Goal: Find specific page/section: Find specific page/section

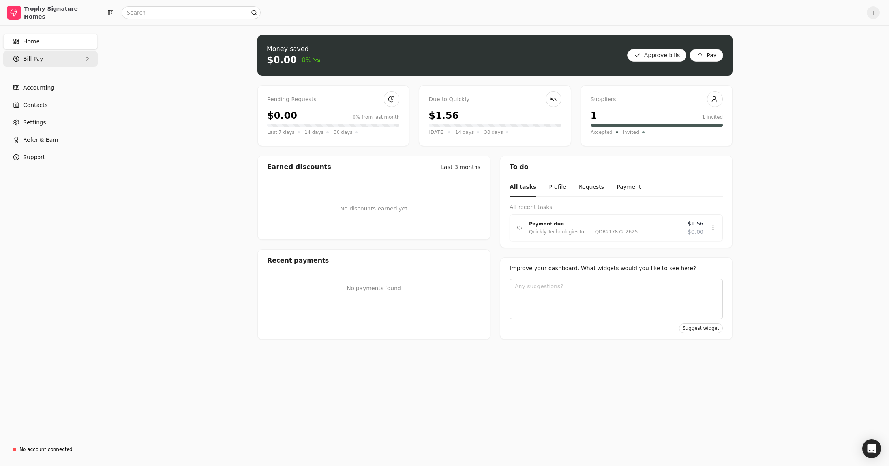
click at [33, 60] on span "Bill Pay" at bounding box center [33, 59] width 20 height 8
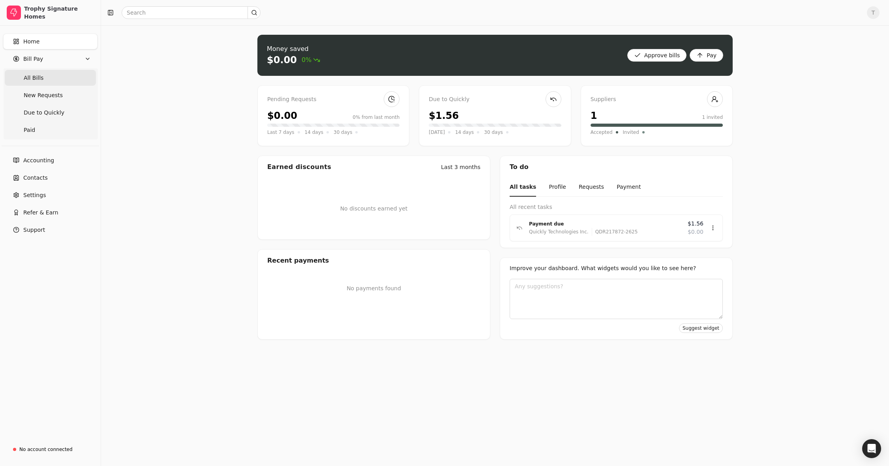
click at [42, 77] on Bills "All Bills" at bounding box center [50, 78] width 91 height 16
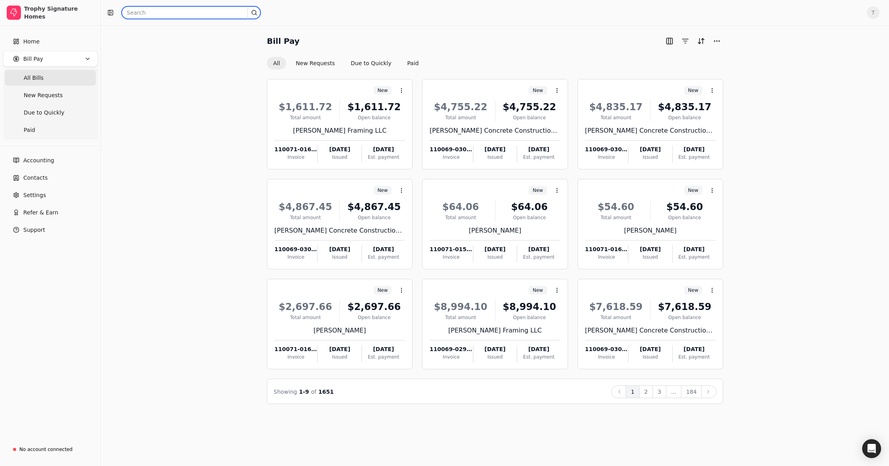
click at [166, 11] on input "text" at bounding box center [191, 12] width 139 height 13
paste input "110048-016317-01"
type input "110048-016317-01"
click at [172, 34] on div "Potter Concrete Residential, LTD [DATE] $13,328.23 $13,328.23 New" at bounding box center [191, 42] width 138 height 19
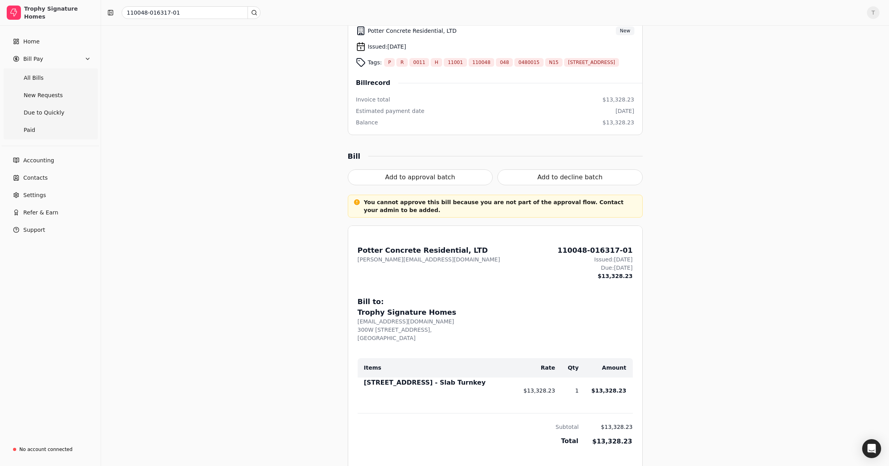
scroll to position [91, 0]
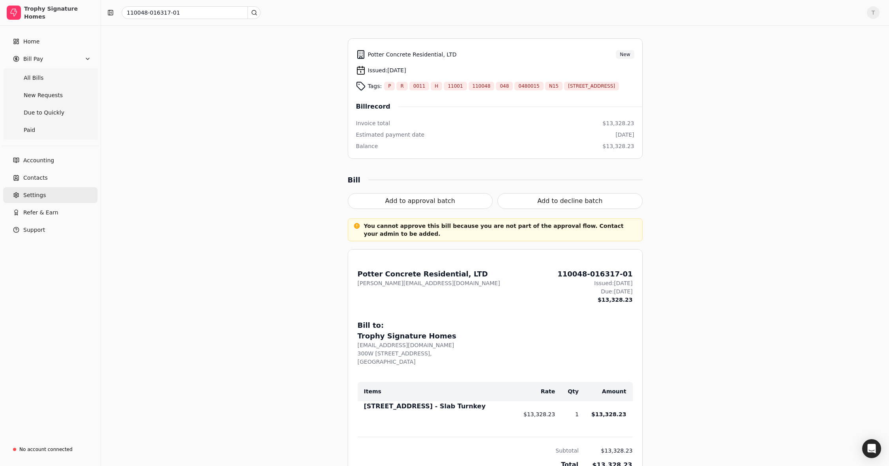
click at [45, 191] on link "Settings" at bounding box center [50, 195] width 94 height 16
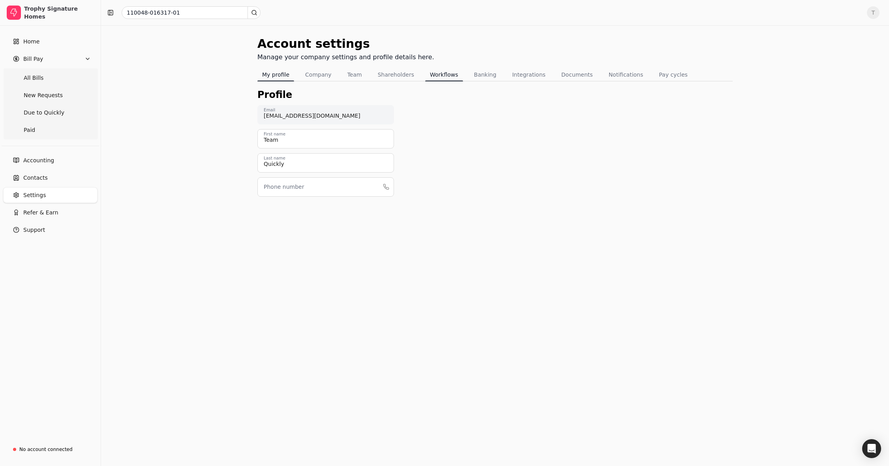
click at [434, 74] on button "Workflows" at bounding box center [444, 74] width 38 height 13
